Goal: Task Accomplishment & Management: Complete application form

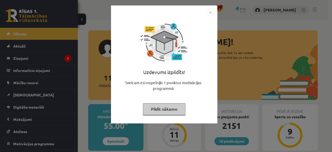
click at [170, 107] on button "Pildīt nākamo" at bounding box center [164, 109] width 43 height 12
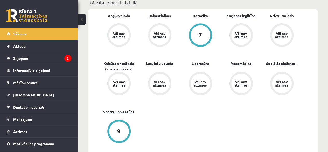
scroll to position [170, 0]
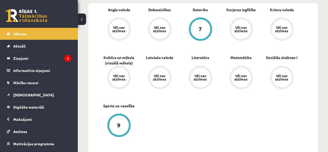
click at [122, 26] on div "Vēl nav atzīmes" at bounding box center [119, 29] width 15 height 7
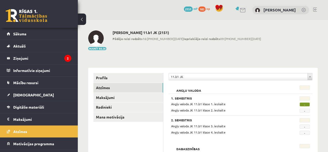
click at [302, 104] on span "-" at bounding box center [305, 104] width 10 height 4
click at [21, 94] on span "[DEMOGRAPHIC_DATA]" at bounding box center [33, 94] width 41 height 5
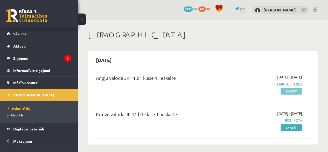
click at [293, 90] on link "Skatīt" at bounding box center [292, 91] width 22 height 7
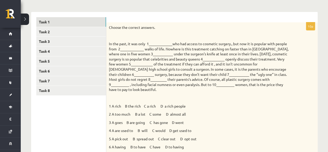
scroll to position [39, 0]
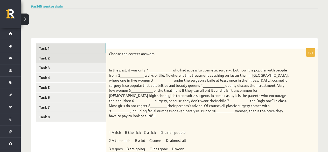
click at [41, 55] on link "Task 2" at bounding box center [71, 58] width 70 height 10
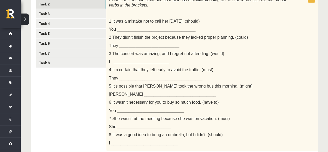
scroll to position [53, 0]
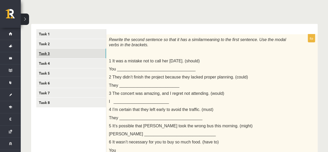
click at [45, 51] on link "Task 3" at bounding box center [71, 54] width 70 height 10
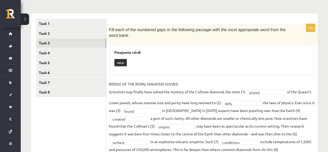
scroll to position [49, 0]
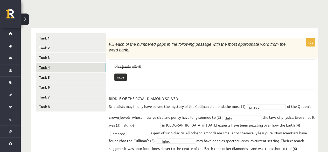
click at [50, 64] on link "Task 4" at bounding box center [71, 68] width 70 height 10
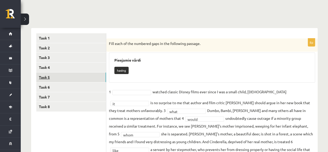
click at [62, 77] on link "Task 5" at bounding box center [71, 77] width 70 height 10
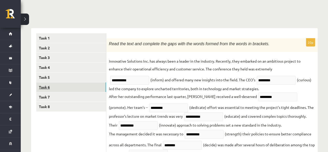
click at [43, 89] on link "Task 6" at bounding box center [71, 87] width 70 height 10
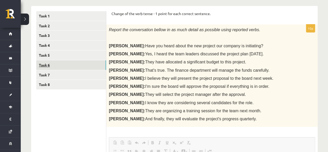
scroll to position [70, 0]
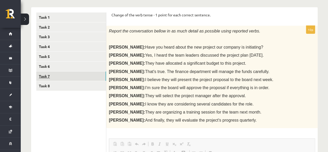
click at [48, 74] on link "Task 7" at bounding box center [71, 76] width 70 height 10
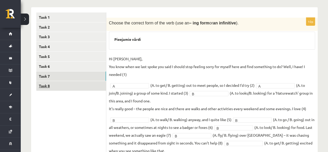
click at [50, 84] on link "Task 8" at bounding box center [71, 86] width 70 height 10
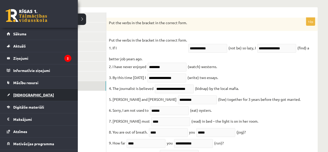
click at [31, 92] on link "[DEMOGRAPHIC_DATA]" at bounding box center [39, 95] width 65 height 12
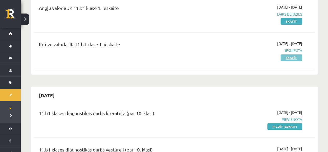
click at [291, 56] on link "Skatīt" at bounding box center [292, 57] width 22 height 7
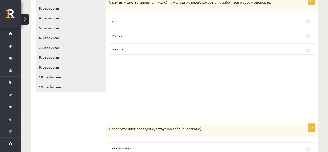
scroll to position [95, 0]
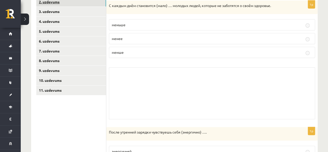
click at [74, 3] on link "2. uzdevums" at bounding box center [71, 2] width 70 height 10
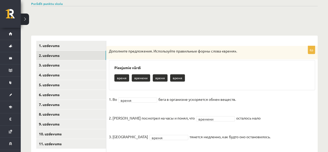
scroll to position [40, 0]
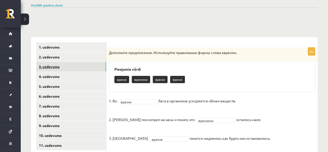
click at [54, 67] on link "3. uzdevums" at bounding box center [71, 67] width 70 height 10
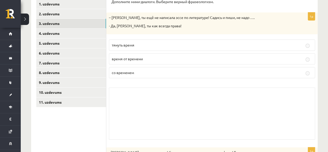
scroll to position [75, 0]
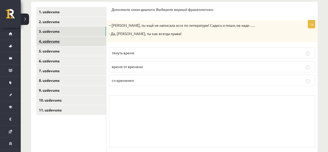
click at [47, 40] on link "4. uzdevums" at bounding box center [71, 41] width 70 height 10
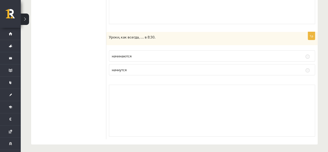
scroll to position [0, 0]
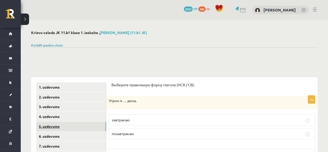
click at [67, 127] on link "5. uzdevums" at bounding box center [71, 126] width 70 height 10
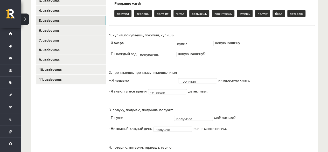
scroll to position [104, 0]
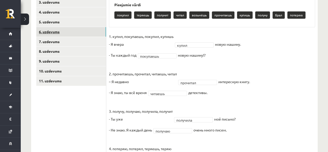
click at [89, 33] on link "6. uzdevums" at bounding box center [71, 32] width 70 height 10
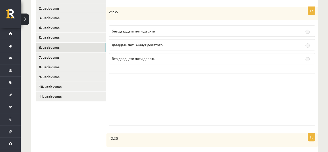
scroll to position [84, 0]
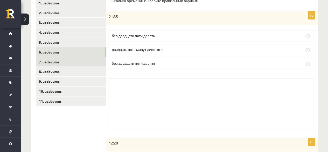
click at [42, 63] on link "7. uzdevums" at bounding box center [71, 62] width 70 height 10
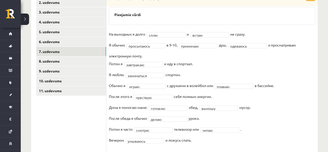
scroll to position [92, 0]
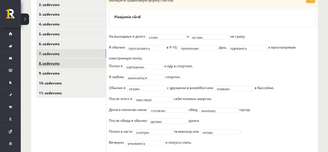
click at [85, 64] on link "8. uzdevums" at bounding box center [71, 63] width 70 height 10
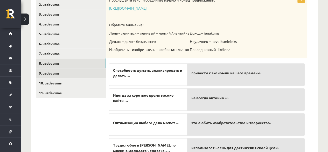
click at [50, 74] on link "9. uzdevums" at bounding box center [71, 73] width 70 height 10
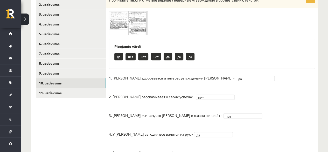
click at [55, 83] on link "10. uzdevums" at bounding box center [71, 83] width 70 height 10
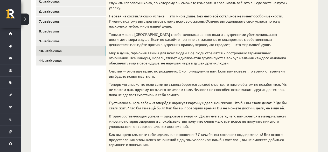
scroll to position [124, 0]
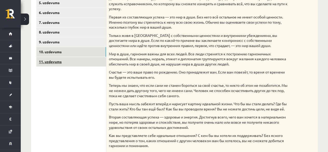
click at [51, 64] on link "11. uzdevums" at bounding box center [71, 62] width 70 height 10
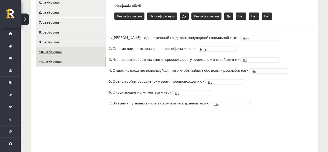
click at [53, 51] on link "10. uzdevums" at bounding box center [71, 52] width 70 height 10
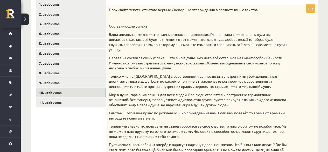
scroll to position [81, 0]
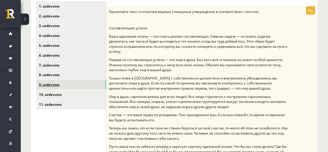
click at [73, 81] on link "9. uzdevums" at bounding box center [71, 85] width 70 height 10
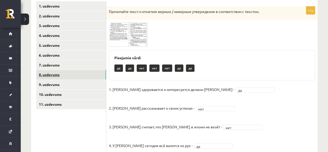
click at [53, 73] on link "8. uzdevums" at bounding box center [71, 75] width 70 height 10
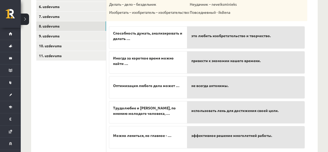
scroll to position [131, 0]
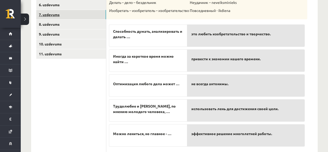
click at [53, 13] on link "7. uzdevums" at bounding box center [71, 15] width 70 height 10
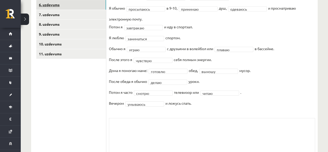
click at [53, 6] on link "6. uzdevums" at bounding box center [71, 5] width 70 height 10
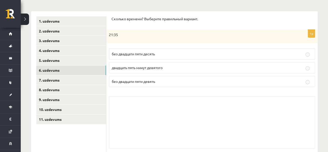
scroll to position [48, 0]
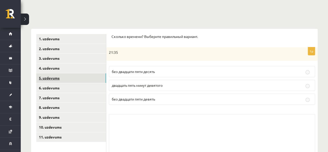
click at [52, 80] on link "5. uzdevums" at bounding box center [71, 78] width 70 height 10
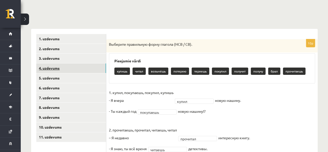
click at [57, 69] on link "4. uzdevums" at bounding box center [71, 68] width 70 height 10
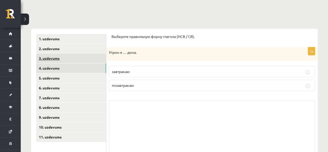
click at [53, 59] on link "3. uzdevums" at bounding box center [71, 58] width 70 height 10
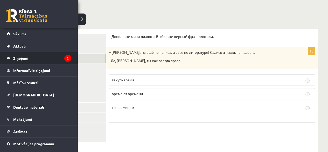
click at [19, 60] on legend "Ziņojumi 2" at bounding box center [42, 58] width 58 height 12
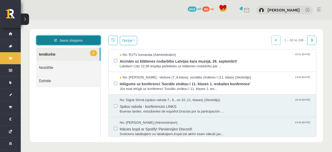
click at [90, 43] on link "Jauns ziņojums" at bounding box center [68, 40] width 64 height 9
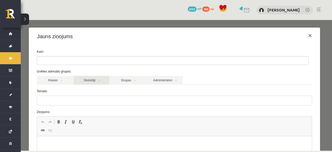
click at [88, 78] on link "Skolotāji" at bounding box center [91, 80] width 36 height 9
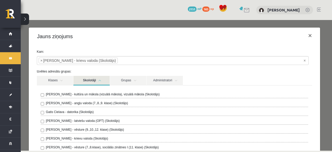
click at [100, 81] on link "Skolotāji" at bounding box center [91, 81] width 36 height 10
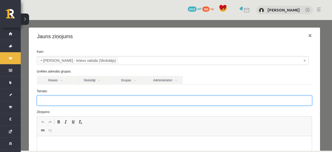
click at [100, 98] on input "Temats:" at bounding box center [175, 101] width 276 height 10
type input "**********"
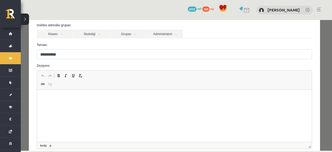
scroll to position [59, 0]
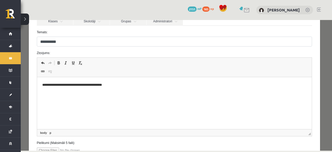
click at [109, 87] on p "**********" at bounding box center [172, 84] width 261 height 5
click at [243, 85] on p "**********" at bounding box center [172, 87] width 261 height 11
click at [244, 86] on p "**********" at bounding box center [172, 87] width 261 height 11
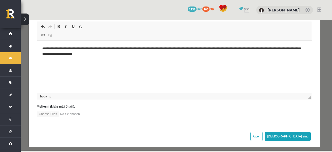
scroll to position [99, 0]
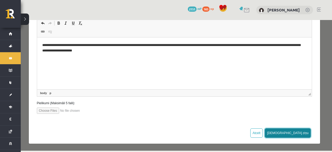
click at [298, 134] on button "Sūtīt ziņu" at bounding box center [288, 132] width 46 height 9
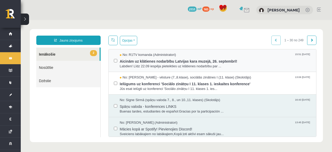
scroll to position [0, 0]
click at [148, 66] on span "Labdien! Līdz 22.09 iespēja pieteikties uz klātienes nodarbību par ..." at bounding box center [216, 66] width 192 height 5
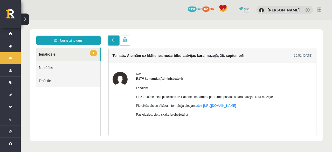
click at [111, 39] on link at bounding box center [114, 41] width 10 height 10
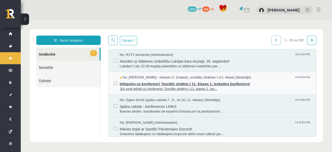
click at [143, 84] on span "Ielūgums uz konferenci 'Sociālo zinātņu I 11. klases 1. ieskaites konference'" at bounding box center [216, 83] width 192 height 6
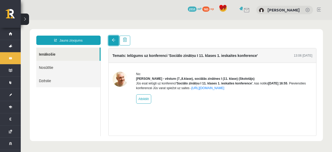
click at [111, 42] on link at bounding box center [114, 41] width 10 height 10
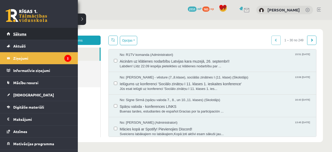
click at [20, 32] on span "Sākums" at bounding box center [19, 33] width 13 height 5
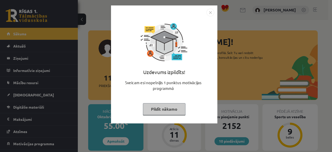
click at [163, 112] on button "Pildīt nākamo" at bounding box center [164, 109] width 43 height 12
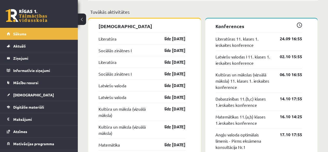
scroll to position [475, 0]
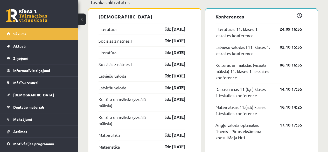
click at [124, 39] on link "Sociālās zinātnes I" at bounding box center [115, 40] width 33 height 6
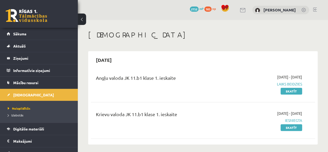
scroll to position [133, 0]
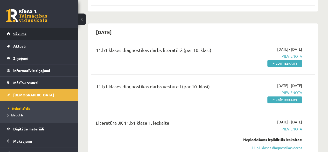
click at [16, 32] on span "Sākums" at bounding box center [19, 33] width 13 height 5
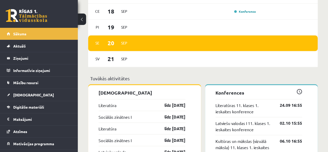
scroll to position [388, 0]
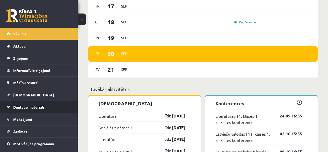
click at [23, 105] on span "Digitālie materiāli" at bounding box center [28, 107] width 31 height 5
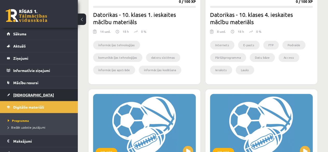
click at [28, 96] on span "[DEMOGRAPHIC_DATA]" at bounding box center [33, 94] width 41 height 5
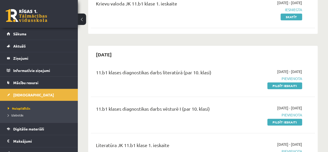
scroll to position [167, 0]
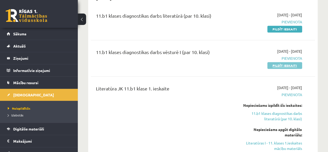
click at [290, 65] on link "Pildīt ieskaiti" at bounding box center [285, 65] width 35 height 7
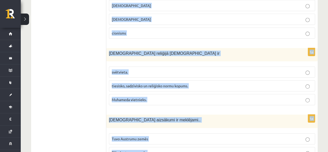
scroll to position [1818, 0]
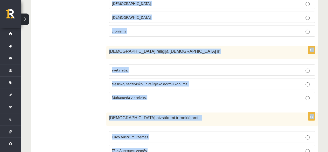
drag, startPoint x: 108, startPoint y: 22, endPoint x: 152, endPoint y: 131, distance: 118.2
copy form "Lor ipsumdolors am consect? 58. ad. elitse doeiu Tempori utlabor etdolo magnaa …"
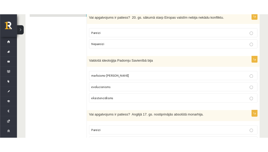
scroll to position [93, 0]
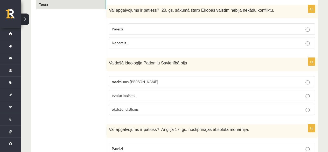
click at [277, 44] on p "Nepareizi" at bounding box center [212, 42] width 201 height 5
click at [239, 97] on p "evolucionisms" at bounding box center [212, 95] width 201 height 5
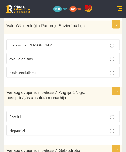
scroll to position [152, 0]
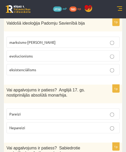
click at [109, 111] on p "Pareizi" at bounding box center [62, 113] width 107 height 5
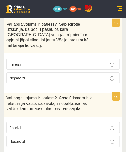
scroll to position [268, 0]
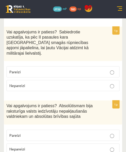
click at [100, 147] on p "Nepareizi" at bounding box center [62, 149] width 107 height 5
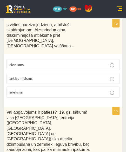
scroll to position [429, 0]
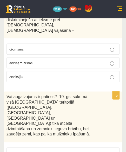
click at [105, 60] on p "antisemītisms" at bounding box center [62, 62] width 107 height 5
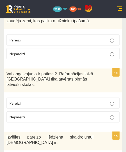
scroll to position [553, 0]
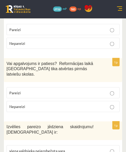
click at [101, 90] on p "Pareizi" at bounding box center [62, 92] width 107 height 5
click at [93, 148] on p "viena valdnieka neierobežota vara" at bounding box center [62, 150] width 107 height 5
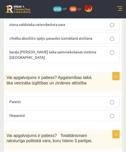
scroll to position [684, 0]
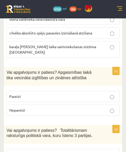
click at [108, 94] on p "Pareizi" at bounding box center [62, 96] width 107 height 5
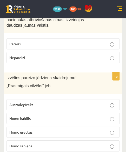
scroll to position [1009, 0]
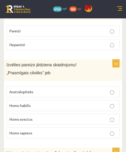
click at [108, 103] on p "Homo habilis" at bounding box center [62, 105] width 107 height 5
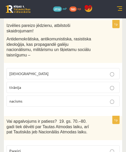
scroll to position [1430, 0]
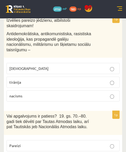
click at [110, 140] on label "Pareizi" at bounding box center [62, 145] width 113 height 11
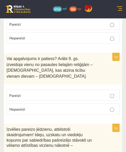
scroll to position [1618, 0]
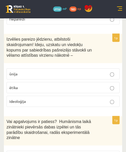
scroll to position [1708, 0]
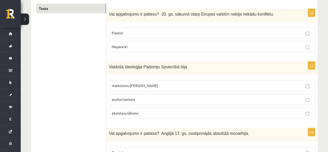
scroll to position [0, 0]
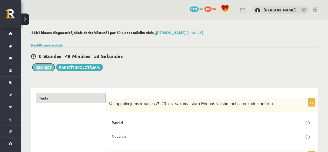
click at [48, 68] on button "Iesniegt" at bounding box center [43, 67] width 22 height 7
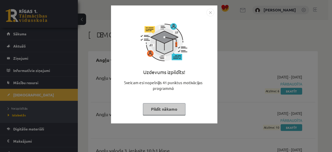
click at [178, 108] on button "Pildīt nākamo" at bounding box center [164, 109] width 43 height 12
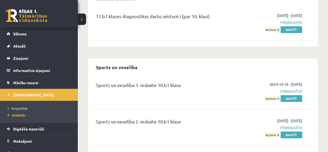
scroll to position [3217, 0]
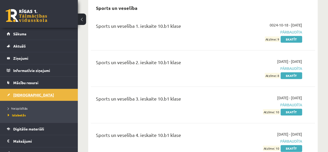
click at [35, 95] on link "[DEMOGRAPHIC_DATA]" at bounding box center [39, 95] width 65 height 12
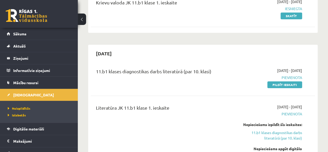
scroll to position [107, 0]
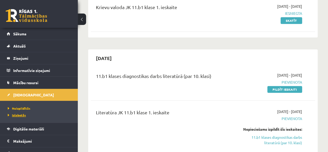
click at [15, 116] on span "Izlabotās" at bounding box center [17, 115] width 18 height 4
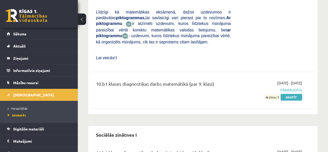
scroll to position [3025, 0]
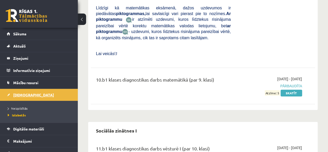
click at [19, 95] on span "[DEMOGRAPHIC_DATA]" at bounding box center [33, 94] width 41 height 5
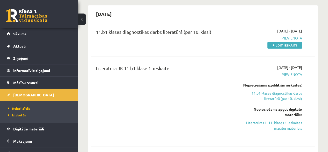
scroll to position [133, 0]
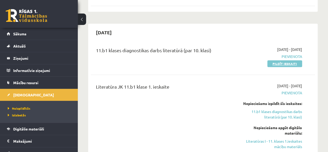
click at [287, 63] on link "Pildīt ieskaiti" at bounding box center [285, 63] width 35 height 7
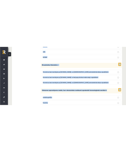
scroll to position [2005, 0]
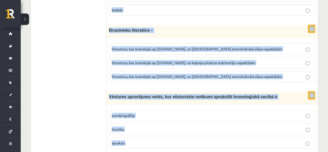
drag, startPoint x: 107, startPoint y: 60, endPoint x: 198, endPoint y: 164, distance: 138.3
copy form "Loremipsum dolorsitam consec adip elitseddoe temporinc utlabor 6e Dolo ma aliqu…"
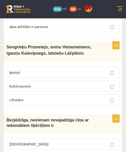
scroll to position [215, 0]
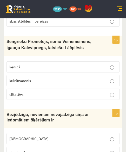
click at [57, 79] on p "kultūrvaronis" at bounding box center [62, 80] width 107 height 5
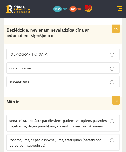
scroll to position [303, 0]
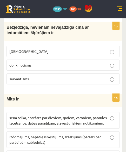
click at [82, 50] on p "minhauzenisms" at bounding box center [62, 51] width 107 height 5
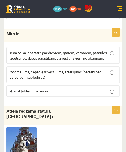
scroll to position [376, 0]
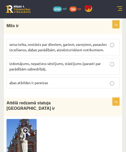
click at [107, 80] on p "abas atbildes ir pareizas" at bounding box center [62, 82] width 107 height 5
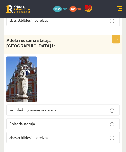
scroll to position [442, 0]
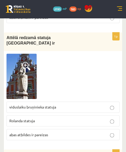
click at [104, 118] on p "Rolanda statuja" at bounding box center [62, 120] width 107 height 5
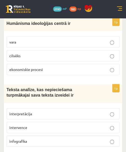
scroll to position [551, 0]
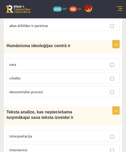
click at [104, 75] on p "cilvēks" at bounding box center [62, 77] width 107 height 5
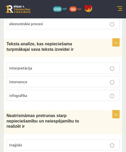
scroll to position [622, 0]
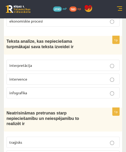
click at [111, 61] on label "interpretācija" at bounding box center [62, 65] width 113 height 11
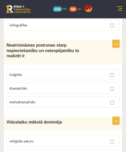
scroll to position [698, 0]
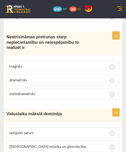
click at [108, 77] on p "dramatisks" at bounding box center [62, 79] width 107 height 5
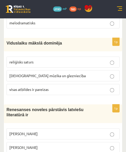
scroll to position [766, 0]
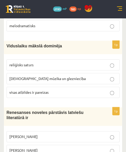
click at [110, 90] on p "visas atbildes ir pareizas" at bounding box center [62, 92] width 107 height 5
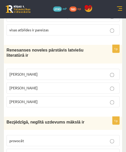
scroll to position [837, 0]
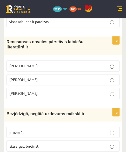
click at [109, 91] on p "Jānis Ezeriņš" at bounding box center [62, 93] width 107 height 5
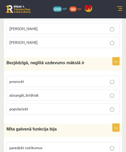
scroll to position [905, 0]
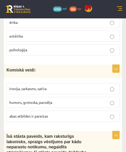
scroll to position [1094, 0]
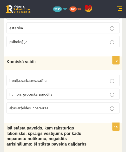
click at [109, 92] on p "humors, groteska, parodija" at bounding box center [62, 94] width 107 height 5
click at [97, 105] on p "abas atbildes ir pareizas" at bounding box center [62, 107] width 107 height 5
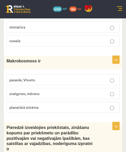
scroll to position [1246, 0]
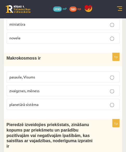
click at [109, 85] on label "zvaigznes, mēness" at bounding box center [62, 90] width 113 height 11
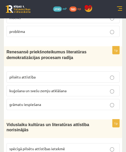
scroll to position [1396, 0]
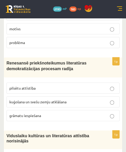
click at [108, 86] on p "pilsētu attīstība" at bounding box center [62, 88] width 107 height 5
click at [111, 110] on label "grāmatu iespiešana" at bounding box center [62, 115] width 113 height 11
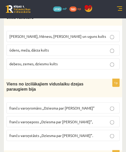
scroll to position [1606, 0]
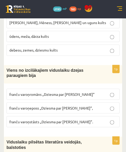
click at [102, 105] on p "franču varoņeposs „Dziesma par Rolandu”," at bounding box center [62, 107] width 107 height 5
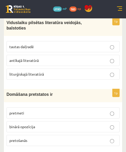
scroll to position [1731, 0]
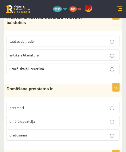
click at [113, 116] on label "binārā opozīcija" at bounding box center [62, 121] width 113 height 11
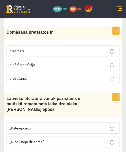
scroll to position [1801, 0]
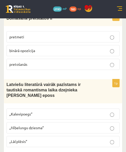
click at [112, 136] on label "„Lāčplēsis”" at bounding box center [62, 141] width 113 height 11
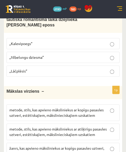
scroll to position [1875, 0]
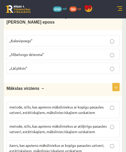
click at [109, 105] on p "metode, stils, kas apvieno māksliniekus ar kopīgu pasaules uztveri, estētiskaji…" at bounding box center [62, 110] width 107 height 11
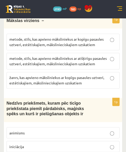
scroll to position [1962, 0]
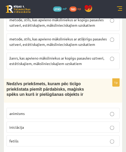
click at [109, 125] on p "iniciācija" at bounding box center [62, 127] width 107 height 5
click at [111, 138] on p "fetišs" at bounding box center [62, 140] width 107 height 5
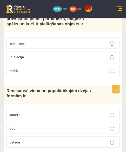
scroll to position [2039, 0]
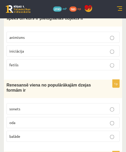
click at [94, 106] on p "sonets" at bounding box center [62, 108] width 107 height 5
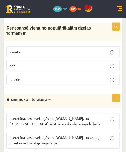
scroll to position [2101, 0]
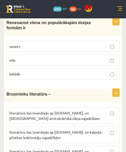
click at [109, 149] on p "literatūra, kas izveidojās ap 12.gs. un kalpoja aristokrātiskā slāņa vajadzībām" at bounding box center [62, 154] width 107 height 11
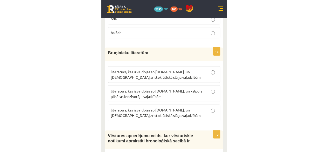
scroll to position [2005, 0]
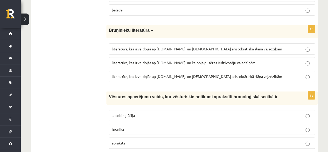
click at [212, 126] on p "hronika" at bounding box center [212, 128] width 201 height 5
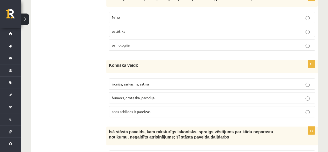
scroll to position [0, 0]
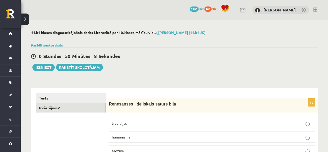
click at [55, 110] on link "Izvērtējums!" at bounding box center [71, 108] width 70 height 10
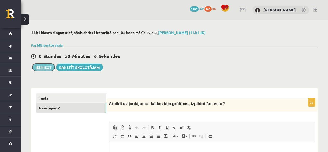
click at [40, 68] on button "Iesniegt" at bounding box center [43, 67] width 22 height 7
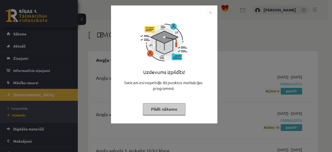
click at [170, 109] on button "Pildīt nākamo" at bounding box center [164, 109] width 43 height 12
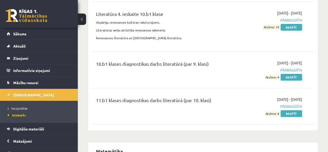
scroll to position [2032, 0]
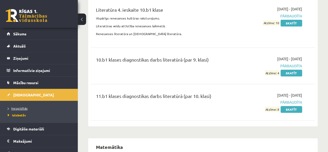
click at [21, 108] on span "Neizpildītās" at bounding box center [18, 108] width 20 height 4
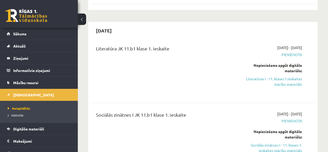
scroll to position [139, 0]
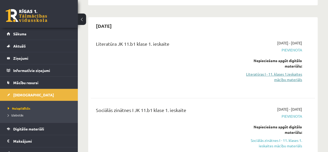
click at [295, 79] on link "Literatūras I - 11. klases 1.ieskaites mācību materiāls" at bounding box center [271, 76] width 64 height 11
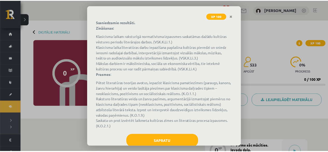
scroll to position [61, 0]
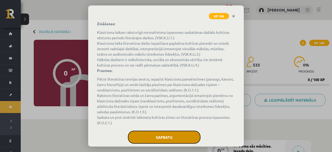
click at [167, 136] on button "Sapratu" at bounding box center [164, 137] width 73 height 13
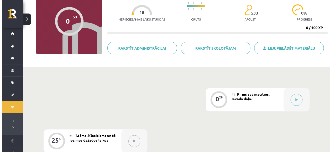
scroll to position [62, 0]
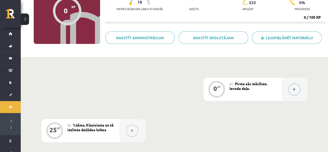
click at [295, 87] on button at bounding box center [295, 89] width 12 height 12
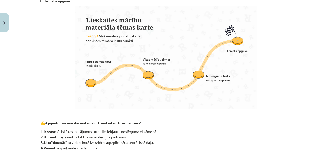
scroll to position [372, 0]
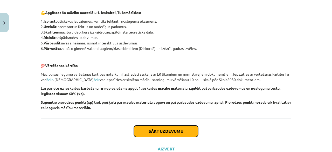
click at [161, 128] on button "Sākt uzdevumu" at bounding box center [166, 130] width 64 height 11
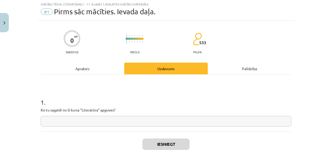
scroll to position [13, 0]
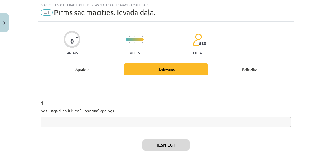
click at [92, 67] on div "Apraksts" at bounding box center [83, 69] width 84 height 12
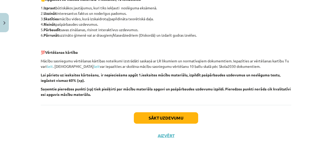
scroll to position [385, 0]
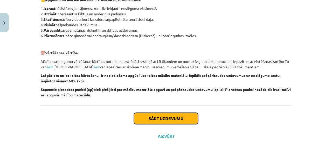
click at [171, 122] on button "Sākt uzdevumu" at bounding box center [166, 118] width 64 height 11
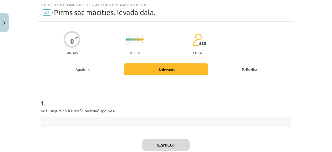
scroll to position [13, 0]
click at [188, 119] on input "text" at bounding box center [166, 122] width 251 height 11
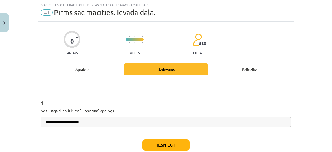
type input "**********"
click at [175, 143] on button "Iesniegt" at bounding box center [166, 144] width 47 height 11
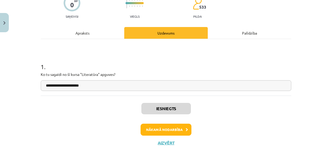
scroll to position [54, 0]
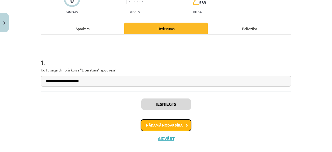
click at [154, 125] on button "Nākamā nodarbība" at bounding box center [166, 125] width 51 height 12
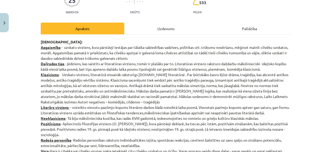
scroll to position [13, 0]
